Goal: Information Seeking & Learning: Learn about a topic

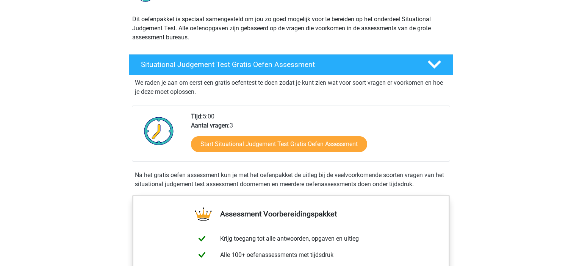
scroll to position [80, 0]
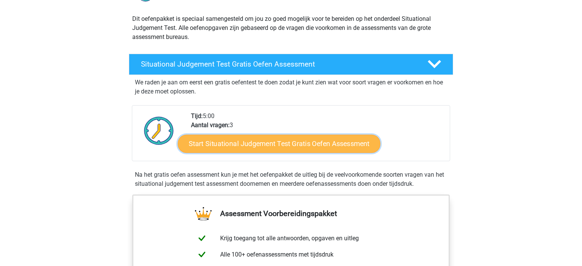
click at [241, 143] on link "Start Situational Judgement Test Gratis Oefen Assessment" at bounding box center [279, 144] width 203 height 18
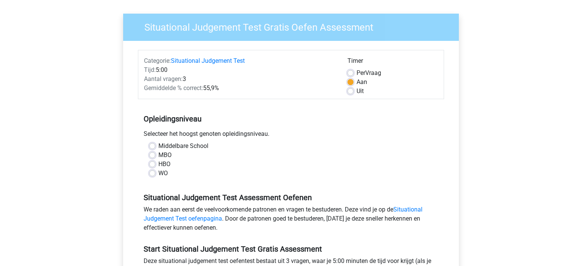
scroll to position [80, 0]
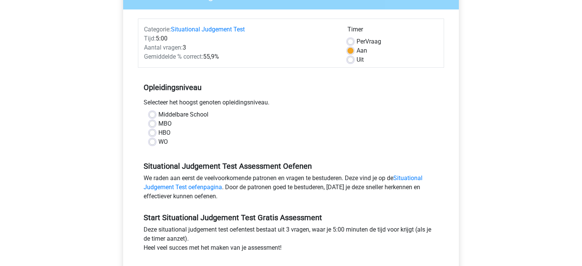
click at [158, 132] on label "HBO" at bounding box center [164, 132] width 12 height 9
click at [155, 132] on input "HBO" at bounding box center [152, 132] width 6 height 8
radio input "true"
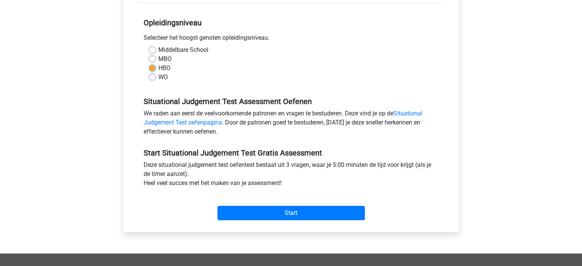
scroll to position [160, 0]
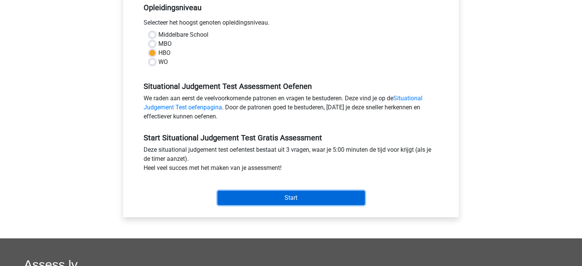
click at [271, 192] on input "Start" at bounding box center [291, 198] width 147 height 14
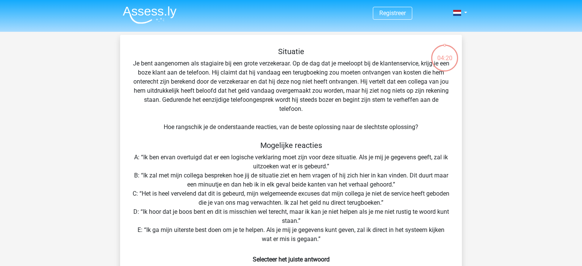
scroll to position [40, 0]
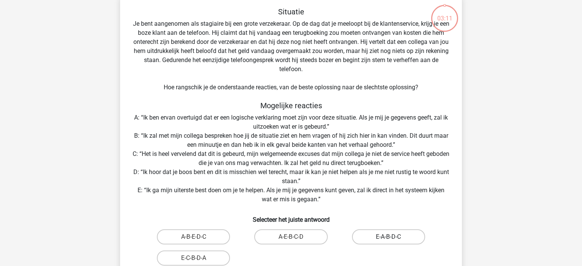
click at [376, 241] on label "E-A-B-D-C" at bounding box center [388, 237] width 73 height 15
click at [388, 241] on input "E-A-B-D-C" at bounding box center [390, 239] width 5 height 5
radio input "true"
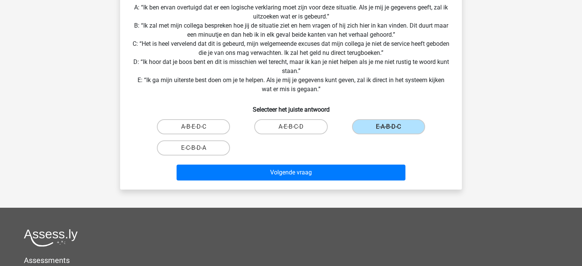
scroll to position [160, 0]
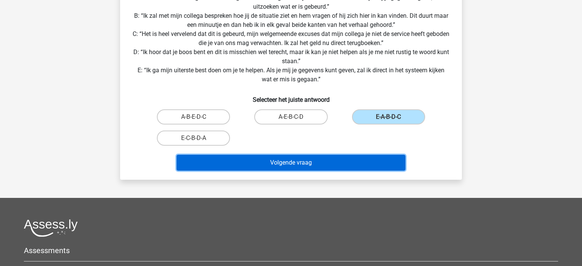
click at [318, 163] on button "Volgende vraag" at bounding box center [291, 163] width 229 height 16
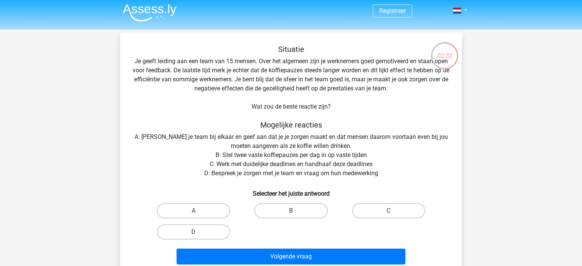
scroll to position [0, 0]
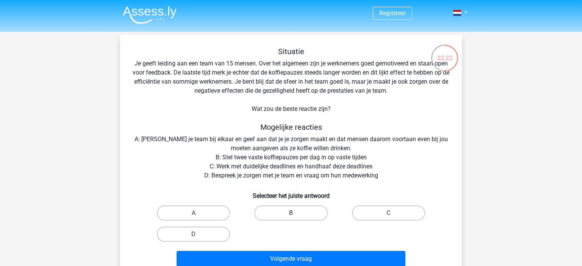
click at [294, 213] on label "B" at bounding box center [290, 213] width 73 height 15
click at [294, 213] on input "B" at bounding box center [293, 215] width 5 height 5
radio input "true"
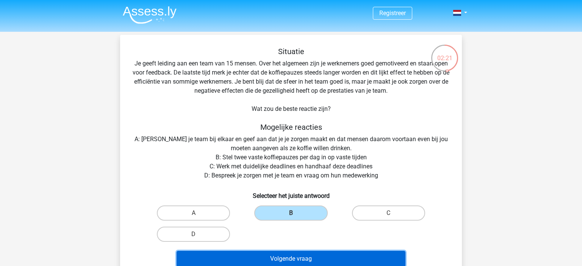
click at [284, 258] on button "Volgende vraag" at bounding box center [291, 259] width 229 height 16
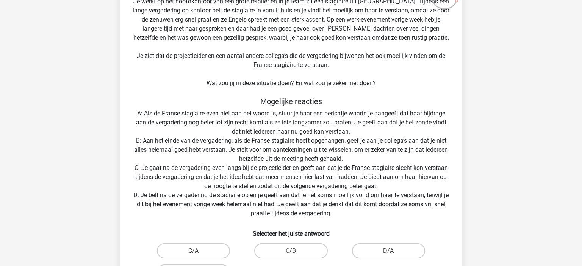
scroll to position [75, 0]
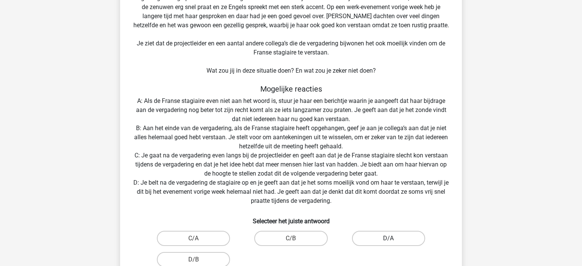
click at [376, 238] on label "D/A" at bounding box center [388, 238] width 73 height 15
click at [388, 239] on input "D/A" at bounding box center [390, 241] width 5 height 5
radio input "true"
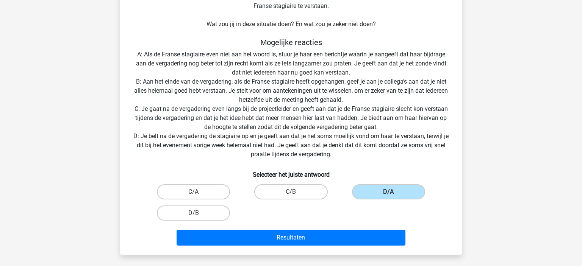
scroll to position [155, 0]
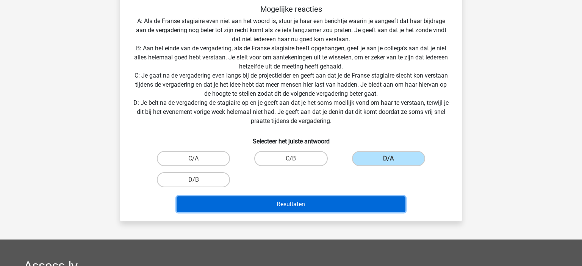
click at [332, 204] on button "Resultaten" at bounding box center [291, 205] width 229 height 16
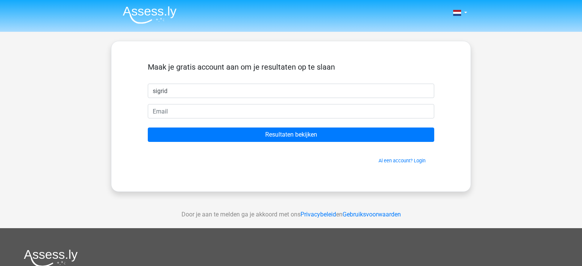
type input "sigrid"
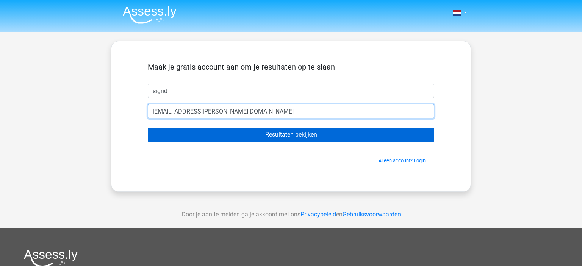
type input "[EMAIL_ADDRESS][PERSON_NAME][DOMAIN_NAME]"
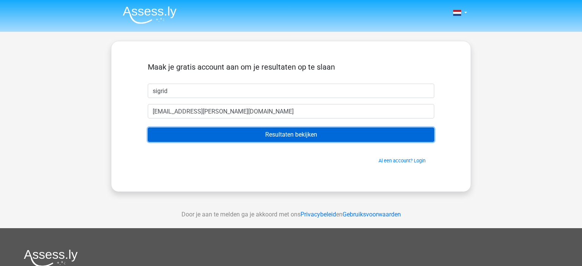
click at [304, 135] on input "Resultaten bekijken" at bounding box center [291, 135] width 287 height 14
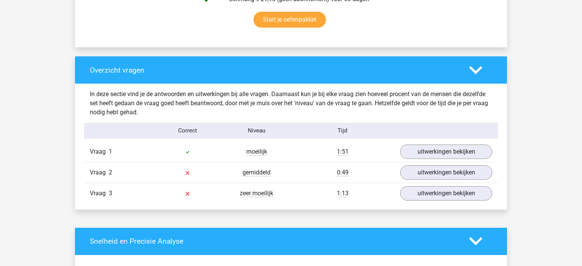
scroll to position [520, 0]
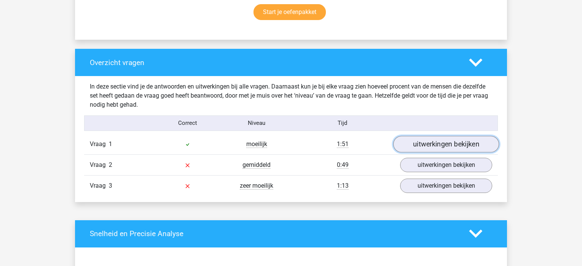
click at [423, 146] on link "uitwerkingen bekijken" at bounding box center [446, 144] width 106 height 17
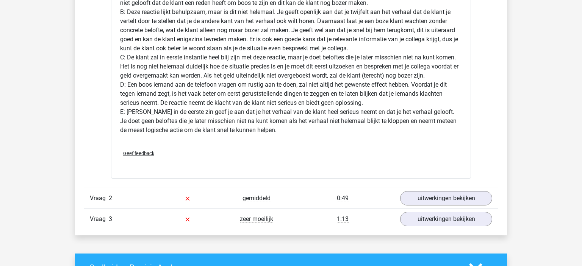
scroll to position [1001, 0]
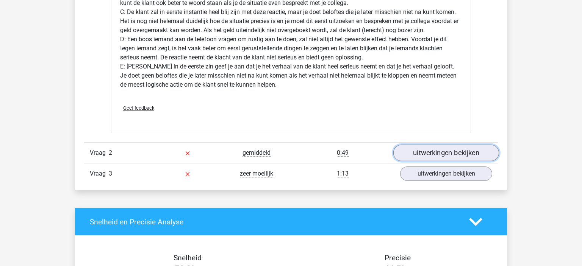
click at [436, 150] on link "uitwerkingen bekijken" at bounding box center [446, 153] width 106 height 17
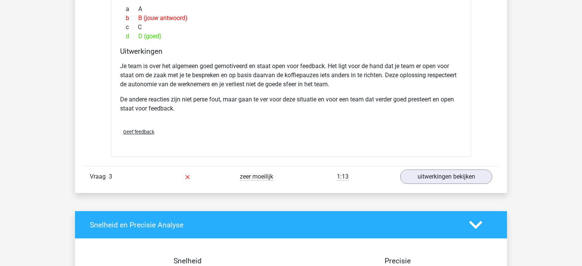
scroll to position [1361, 0]
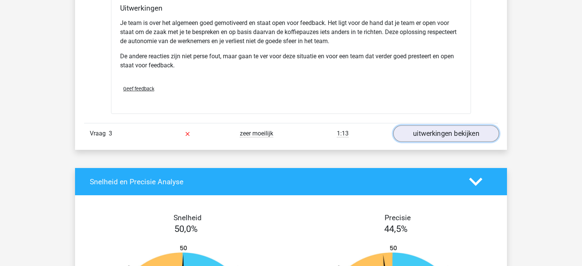
click at [443, 133] on link "uitwerkingen bekijken" at bounding box center [446, 133] width 106 height 17
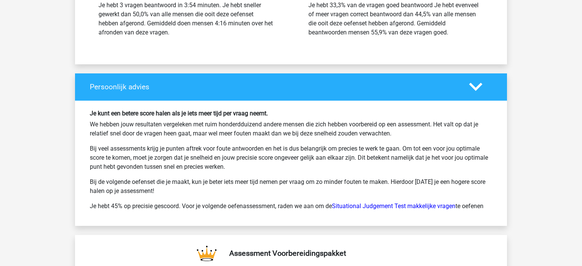
scroll to position [2321, 0]
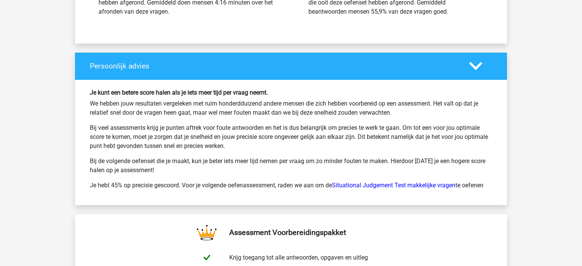
click at [398, 181] on p "Je hebt 45% op precisie gescoord. Voor je volgende oefenassessment, raden we aa…" at bounding box center [291, 185] width 402 height 9
click at [398, 183] on link "Situational Judgement Test makkelijke vragen" at bounding box center [394, 185] width 124 height 7
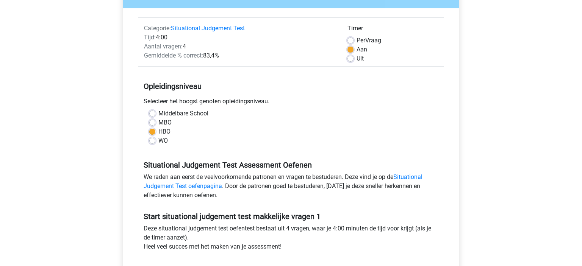
scroll to position [80, 0]
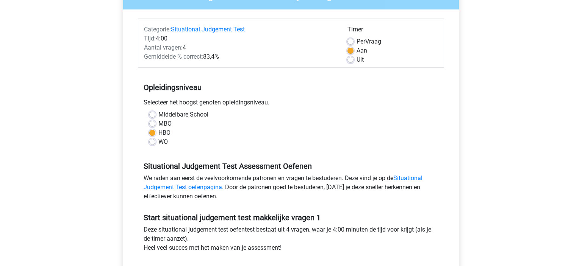
click at [160, 120] on label "MBO" at bounding box center [164, 123] width 13 height 9
click at [155, 120] on input "MBO" at bounding box center [152, 123] width 6 height 8
radio input "true"
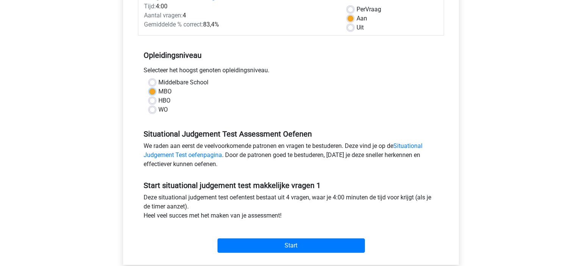
scroll to position [160, 0]
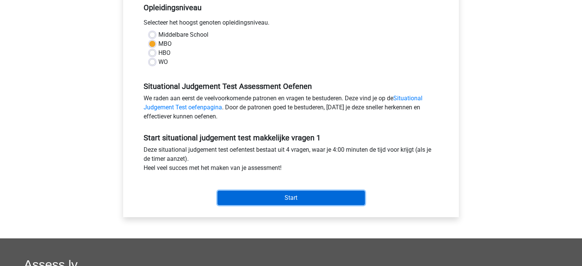
click at [277, 196] on input "Start" at bounding box center [291, 198] width 147 height 14
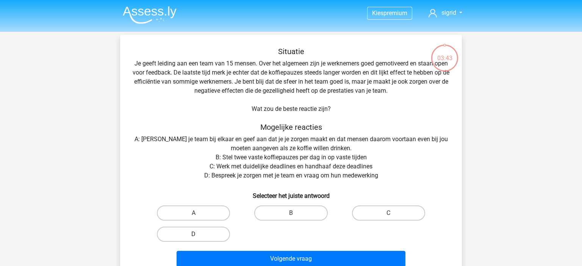
click at [210, 232] on label "D" at bounding box center [193, 234] width 73 height 15
click at [199, 235] on input "D" at bounding box center [196, 237] width 5 height 5
radio input "true"
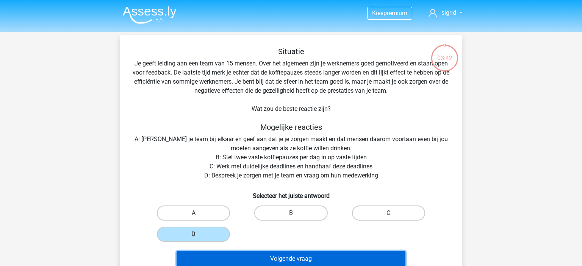
click at [248, 257] on button "Volgende vraag" at bounding box center [291, 259] width 229 height 16
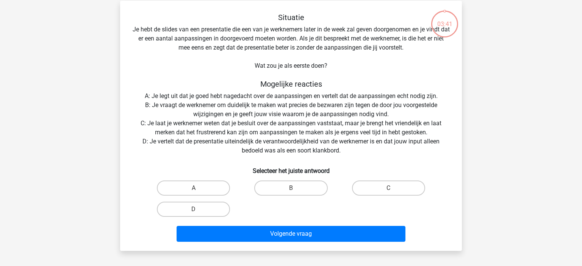
scroll to position [35, 0]
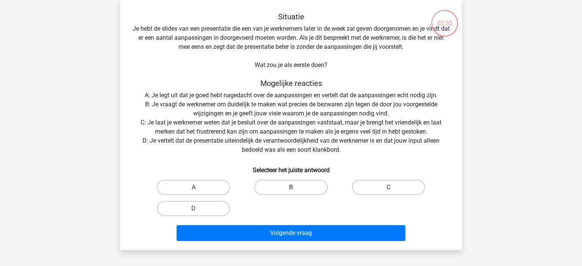
click at [288, 185] on label "B" at bounding box center [290, 187] width 73 height 15
click at [291, 188] on input "B" at bounding box center [293, 190] width 5 height 5
radio input "true"
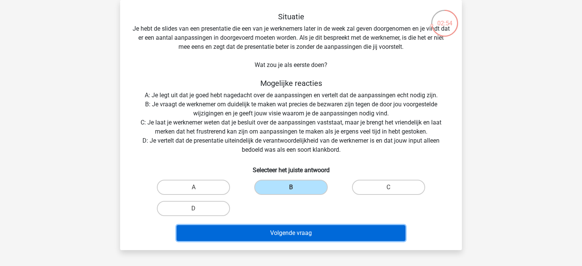
click at [284, 232] on button "Volgende vraag" at bounding box center [291, 233] width 229 height 16
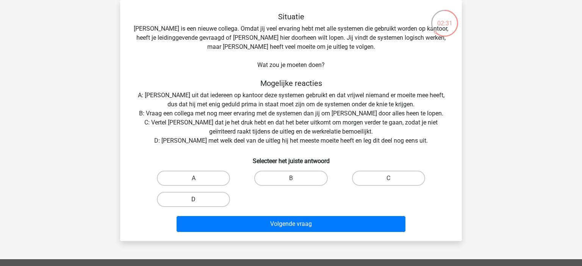
click at [174, 203] on label "D" at bounding box center [193, 199] width 73 height 15
click at [194, 203] on input "D" at bounding box center [196, 202] width 5 height 5
radio input "true"
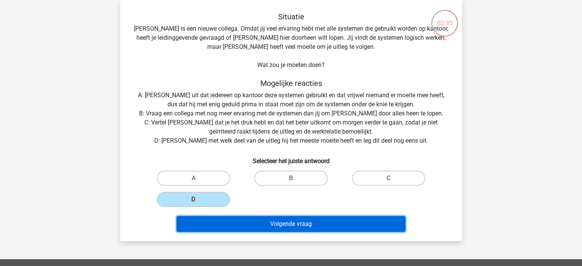
click at [211, 227] on button "Volgende vraag" at bounding box center [291, 224] width 229 height 16
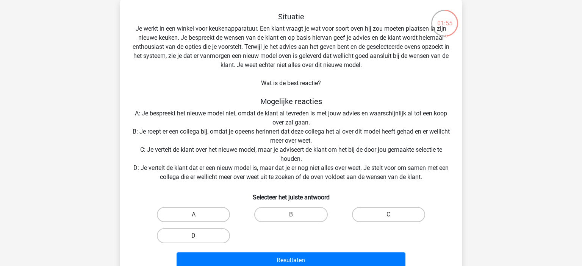
click at [205, 234] on label "D" at bounding box center [193, 236] width 73 height 15
click at [199, 236] on input "D" at bounding box center [196, 238] width 5 height 5
radio input "true"
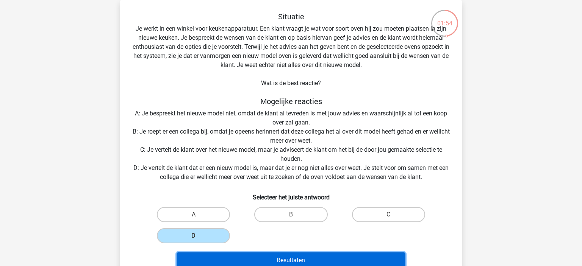
click at [316, 263] on button "Resultaten" at bounding box center [291, 261] width 229 height 16
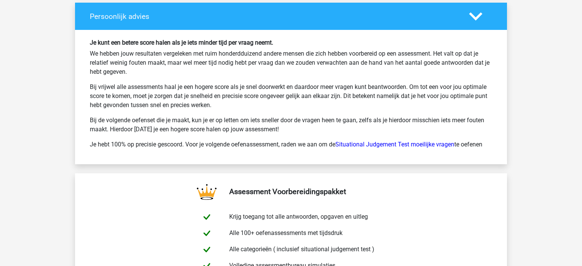
scroll to position [1001, 0]
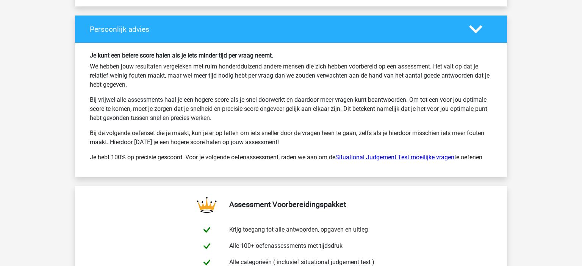
click at [436, 155] on link "Situational Judgement Test moeilijke vragen" at bounding box center [394, 157] width 119 height 7
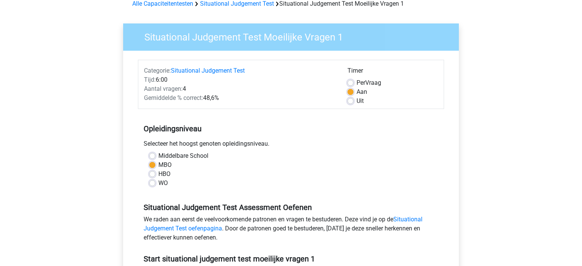
scroll to position [40, 0]
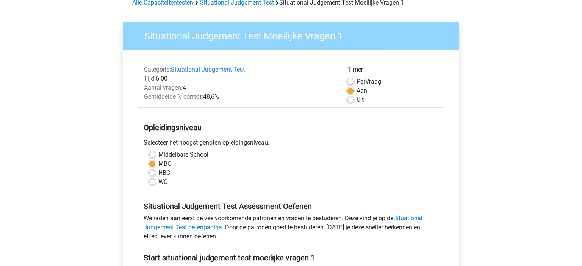
click at [161, 173] on label "HBO" at bounding box center [164, 173] width 12 height 9
click at [155, 173] on input "HBO" at bounding box center [152, 173] width 6 height 8
radio input "true"
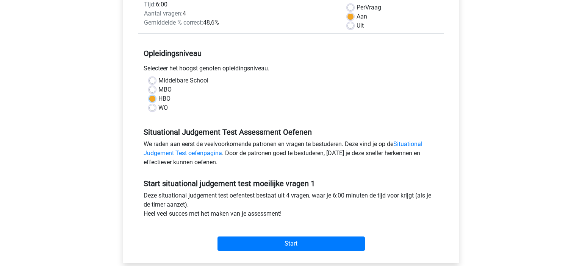
scroll to position [120, 0]
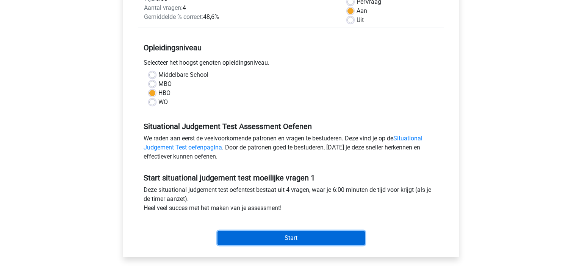
click at [266, 236] on input "Start" at bounding box center [291, 238] width 147 height 14
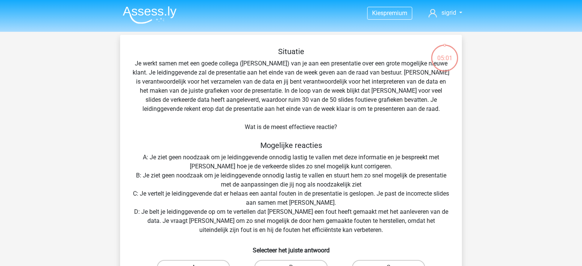
scroll to position [40, 0]
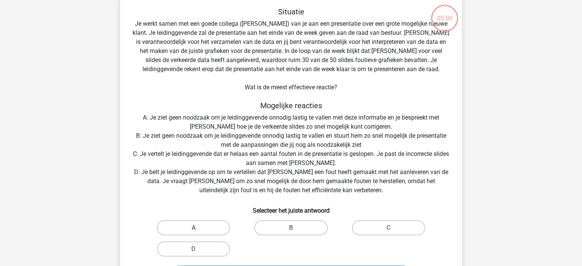
click at [211, 224] on label "A" at bounding box center [193, 228] width 73 height 15
click at [199, 228] on input "A" at bounding box center [196, 230] width 5 height 5
radio input "true"
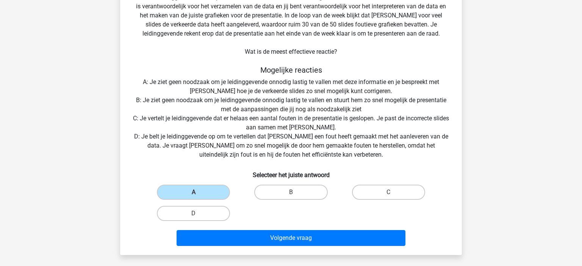
scroll to position [120, 0]
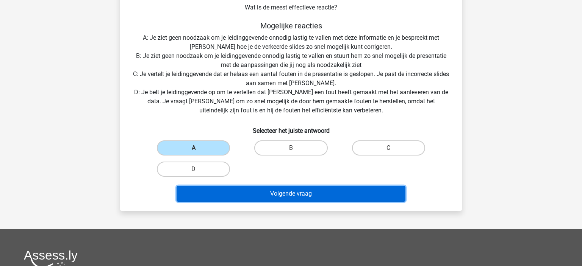
click at [262, 197] on button "Volgende vraag" at bounding box center [291, 194] width 229 height 16
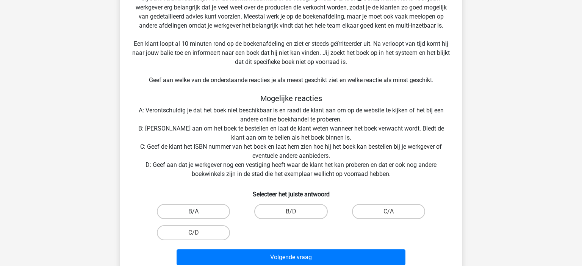
click at [186, 213] on label "B/A" at bounding box center [193, 211] width 73 height 15
click at [194, 213] on input "B/A" at bounding box center [196, 214] width 5 height 5
radio input "true"
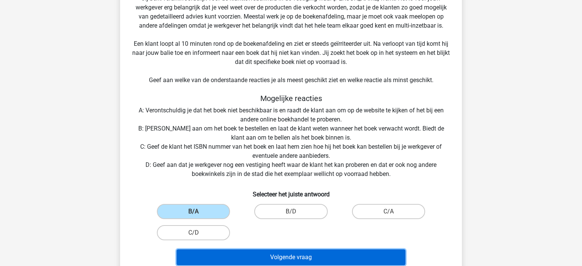
click at [252, 260] on button "Volgende vraag" at bounding box center [291, 258] width 229 height 16
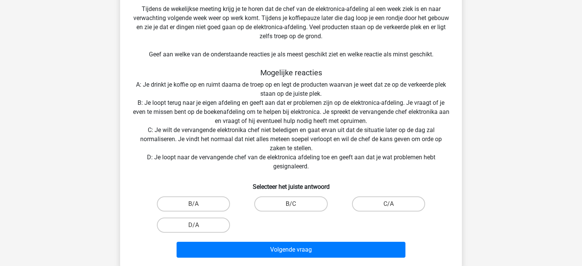
scroll to position [155, 0]
click at [222, 203] on label "B/A" at bounding box center [193, 204] width 73 height 15
click at [199, 204] on input "B/A" at bounding box center [196, 206] width 5 height 5
radio input "true"
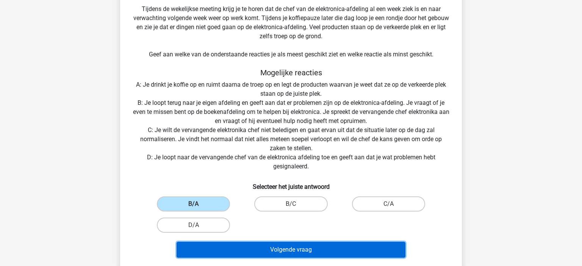
click at [260, 242] on button "Volgende vraag" at bounding box center [291, 250] width 229 height 16
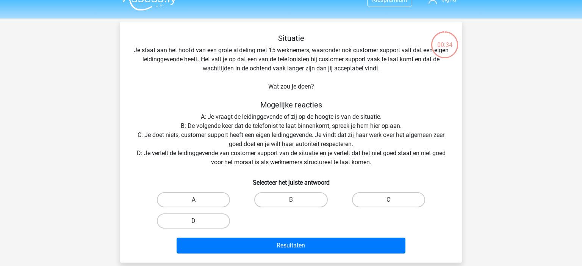
scroll to position [0, 0]
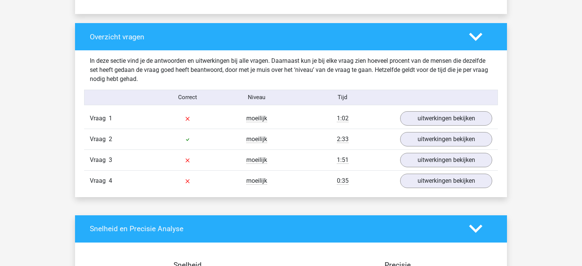
scroll to position [560, 0]
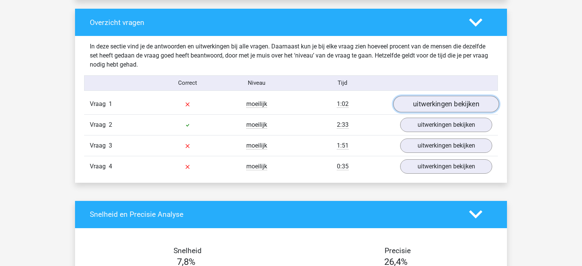
click at [467, 107] on link "uitwerkingen bekijken" at bounding box center [446, 104] width 106 height 17
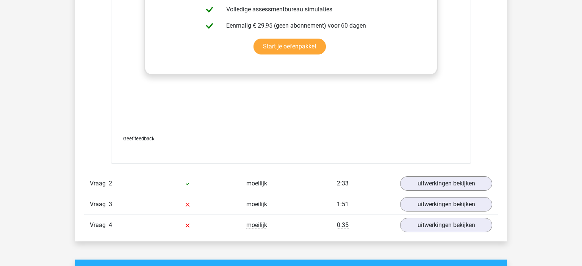
scroll to position [1120, 0]
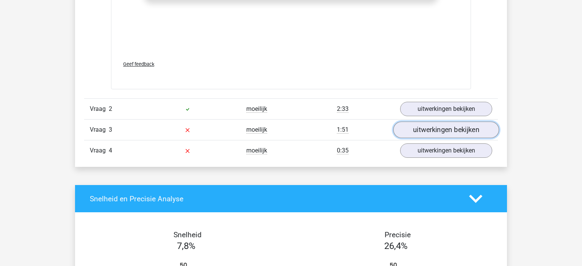
click at [439, 132] on link "uitwerkingen bekijken" at bounding box center [446, 130] width 106 height 17
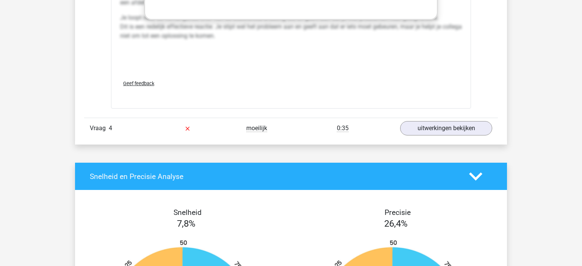
scroll to position [1761, 0]
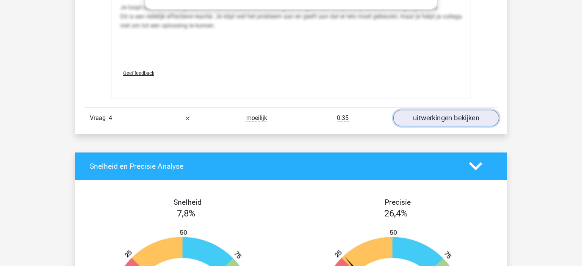
click at [443, 119] on link "uitwerkingen bekijken" at bounding box center [446, 118] width 106 height 17
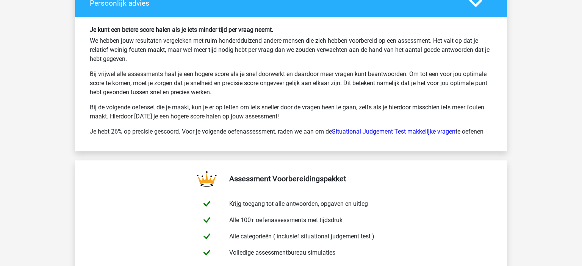
scroll to position [2641, 0]
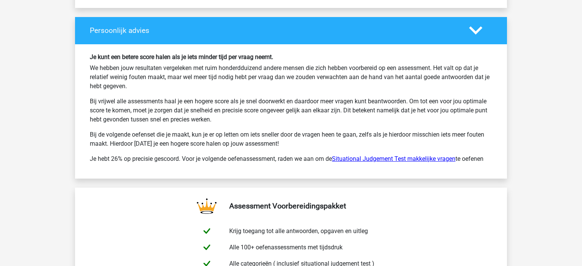
click at [400, 155] on link "Situational Judgement Test makkelijke vragen" at bounding box center [394, 158] width 124 height 7
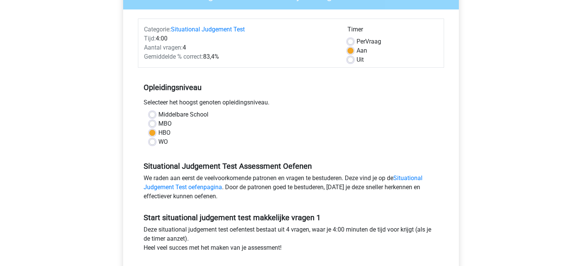
scroll to position [160, 0]
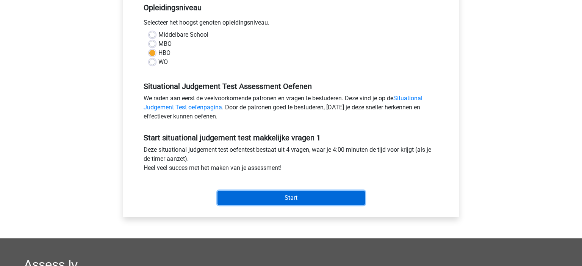
click at [281, 196] on input "Start" at bounding box center [291, 198] width 147 height 14
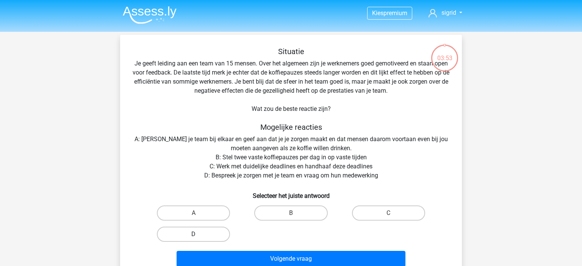
click at [199, 232] on label "D" at bounding box center [193, 234] width 73 height 15
click at [199, 235] on input "D" at bounding box center [196, 237] width 5 height 5
radio input "true"
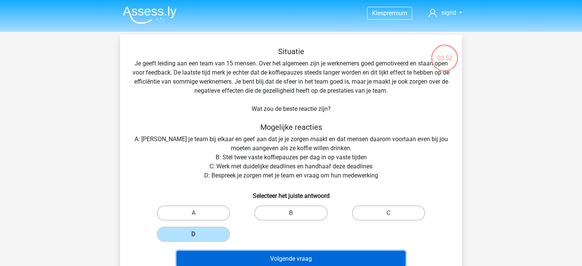
click at [289, 263] on button "Volgende vraag" at bounding box center [291, 259] width 229 height 16
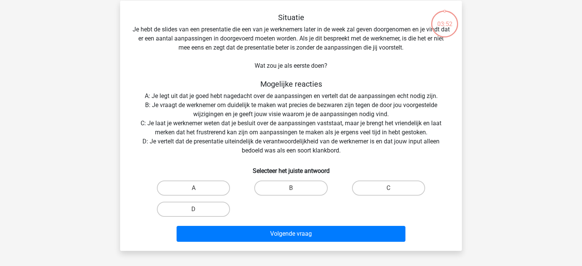
scroll to position [35, 0]
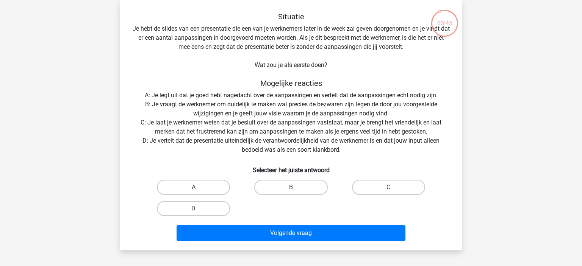
click at [283, 188] on label "B" at bounding box center [290, 187] width 73 height 15
click at [291, 188] on input "B" at bounding box center [293, 190] width 5 height 5
radio input "true"
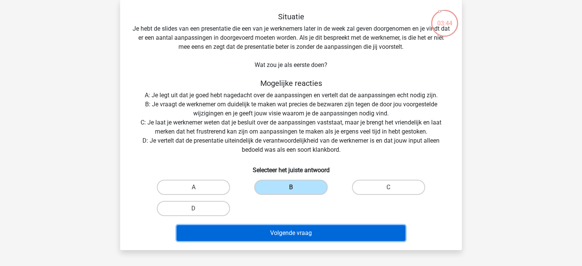
click at [283, 234] on button "Volgende vraag" at bounding box center [291, 233] width 229 height 16
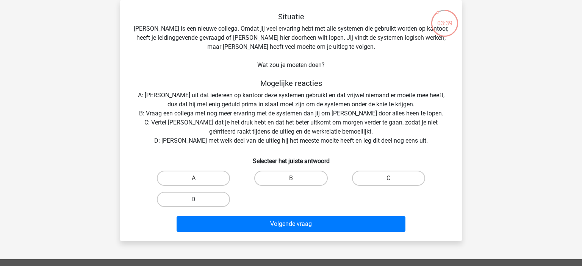
click at [213, 200] on label "D" at bounding box center [193, 199] width 73 height 15
click at [199, 200] on input "D" at bounding box center [196, 202] width 5 height 5
radio input "true"
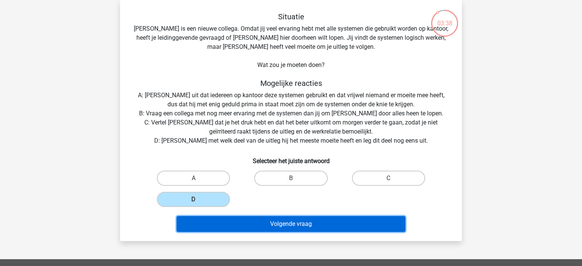
click at [233, 224] on button "Volgende vraag" at bounding box center [291, 224] width 229 height 16
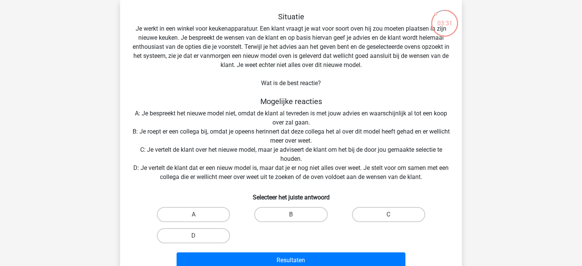
click at [194, 237] on input "D" at bounding box center [196, 238] width 5 height 5
radio input "true"
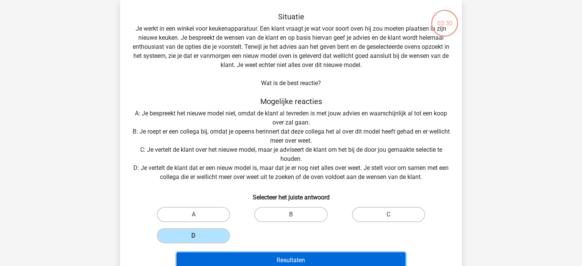
click at [237, 258] on button "Resultaten" at bounding box center [291, 261] width 229 height 16
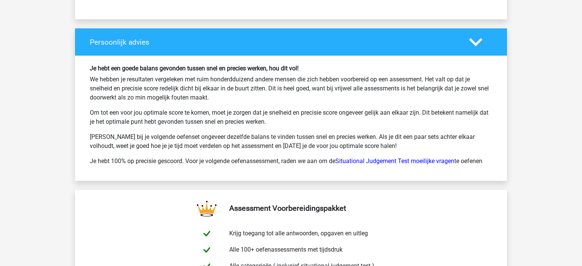
scroll to position [960, 0]
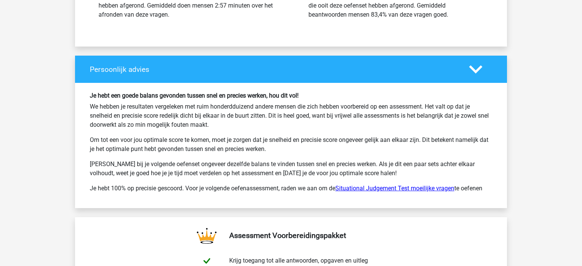
click at [440, 189] on link "Situational Judgement Test moeilijke vragen" at bounding box center [394, 188] width 119 height 7
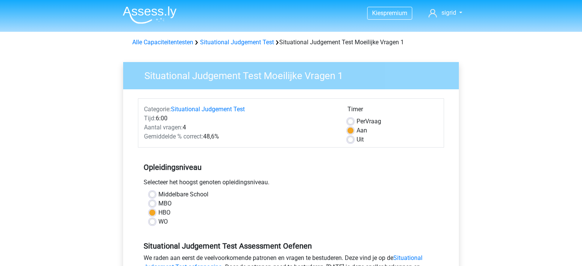
click at [163, 224] on label "WO" at bounding box center [162, 222] width 9 height 9
click at [155, 224] on input "WO" at bounding box center [152, 222] width 6 height 8
radio input "true"
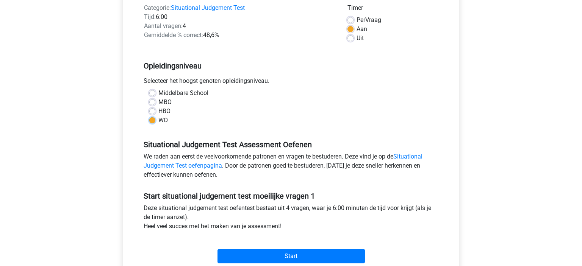
scroll to position [120, 0]
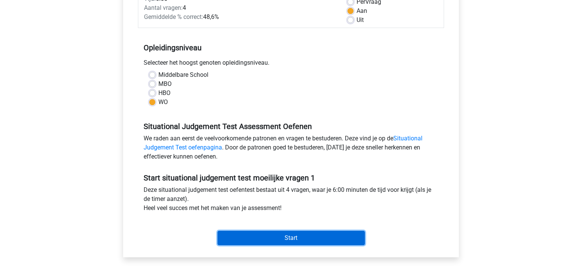
click at [283, 234] on input "Start" at bounding box center [291, 238] width 147 height 14
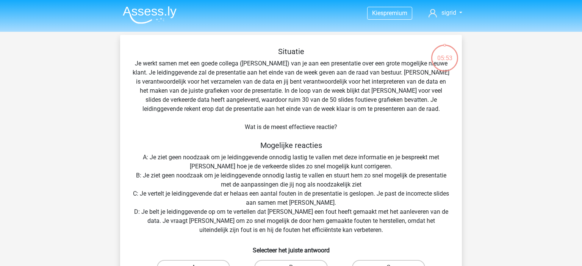
scroll to position [80, 0]
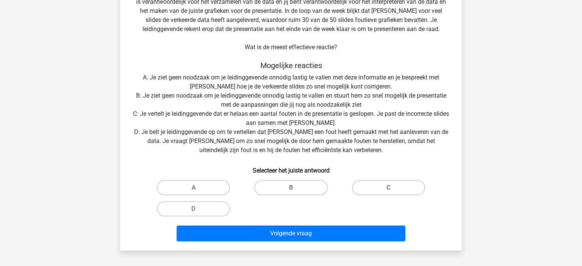
click at [380, 192] on label "C" at bounding box center [388, 187] width 73 height 15
click at [388, 192] on input "C" at bounding box center [390, 190] width 5 height 5
radio input "true"
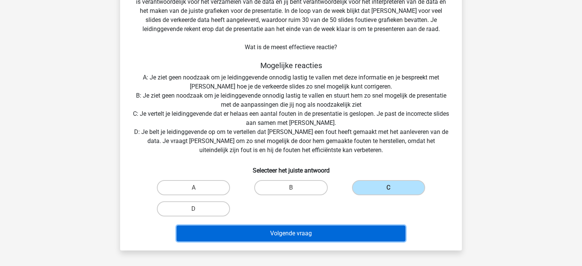
click at [350, 229] on button "Volgende vraag" at bounding box center [291, 234] width 229 height 16
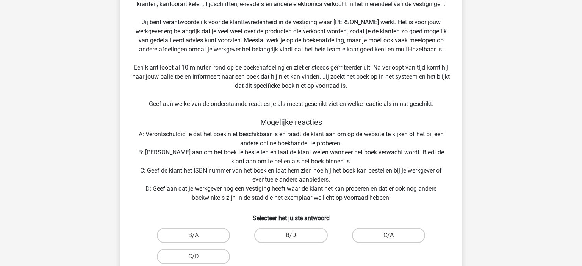
scroll to position [115, 0]
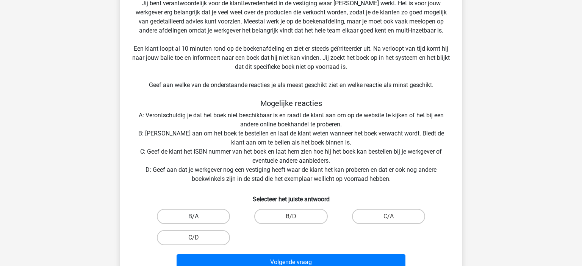
click at [201, 211] on label "B/A" at bounding box center [193, 216] width 73 height 15
click at [199, 217] on input "B/A" at bounding box center [196, 219] width 5 height 5
radio input "true"
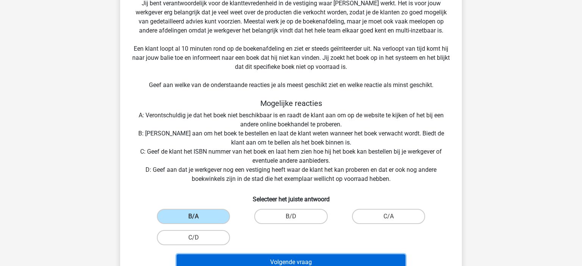
click at [298, 259] on button "Volgende vraag" at bounding box center [291, 263] width 229 height 16
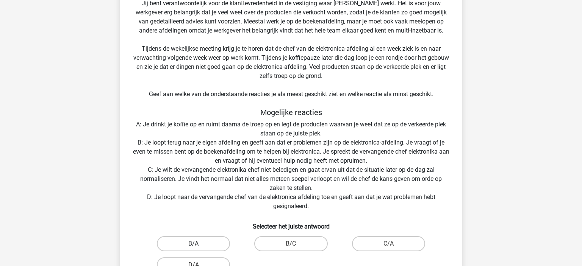
click at [219, 243] on label "B/A" at bounding box center [193, 243] width 73 height 15
click at [199, 244] on input "B/A" at bounding box center [196, 246] width 5 height 5
radio input "true"
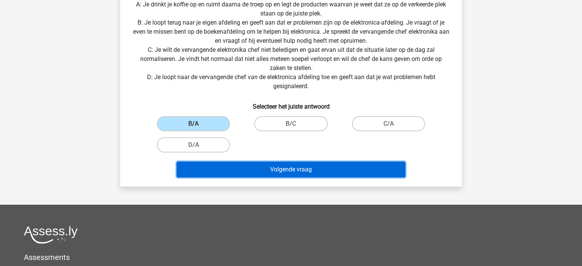
click at [305, 170] on button "Volgende vraag" at bounding box center [291, 170] width 229 height 16
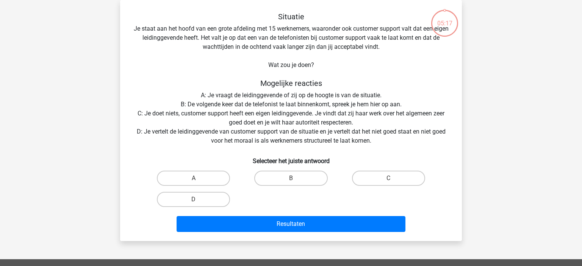
scroll to position [35, 0]
click at [206, 177] on label "A" at bounding box center [193, 178] width 73 height 15
click at [199, 179] on input "A" at bounding box center [196, 181] width 5 height 5
radio input "true"
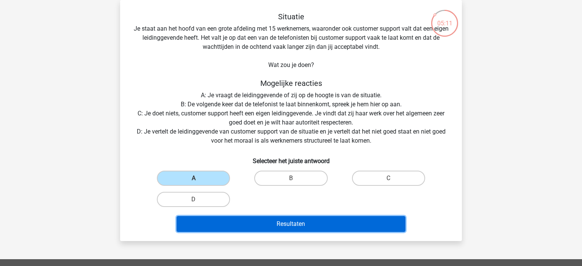
click at [230, 217] on button "Resultaten" at bounding box center [291, 224] width 229 height 16
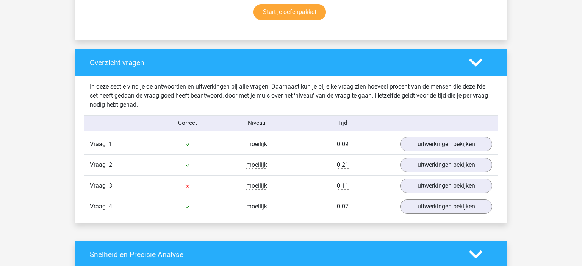
scroll to position [560, 0]
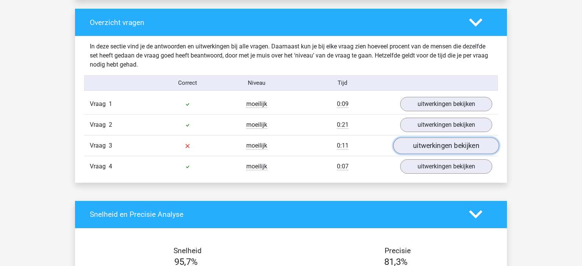
click at [427, 143] on link "uitwerkingen bekijken" at bounding box center [446, 146] width 106 height 17
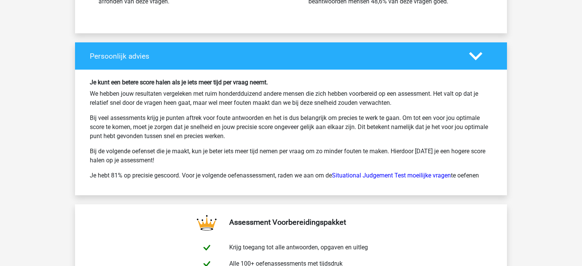
scroll to position [1561, 0]
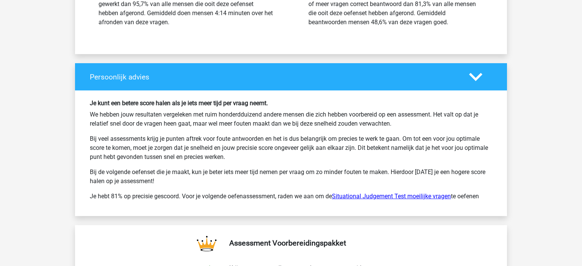
click at [438, 196] on link "Situational Judgement Test moeilijke vragen" at bounding box center [391, 196] width 119 height 7
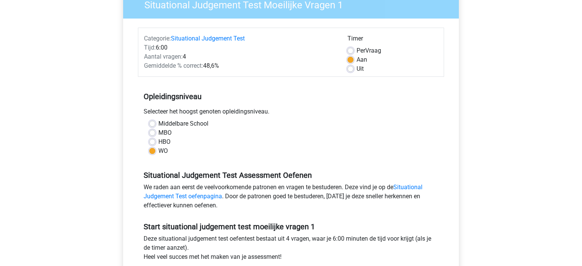
scroll to position [120, 0]
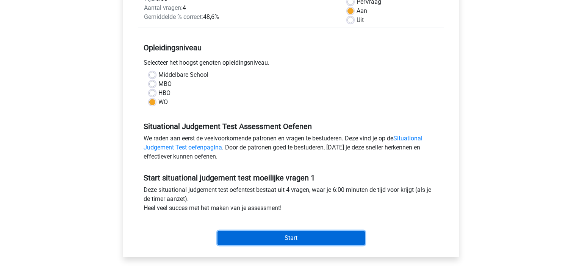
click at [321, 236] on input "Start" at bounding box center [291, 238] width 147 height 14
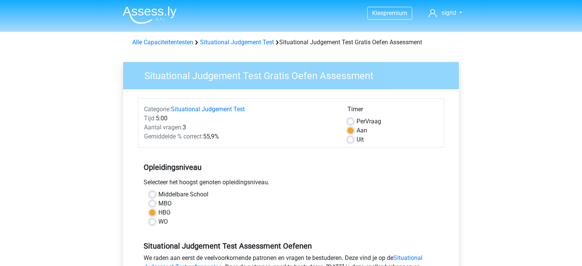
scroll to position [160, 0]
